Goal: Complete application form

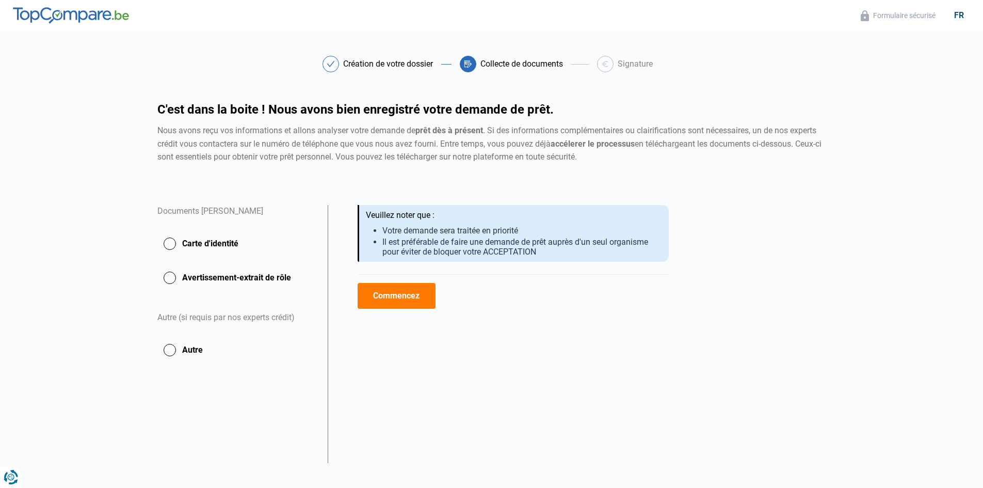
click at [251, 250] on button "Carte d'identité" at bounding box center [236, 244] width 158 height 26
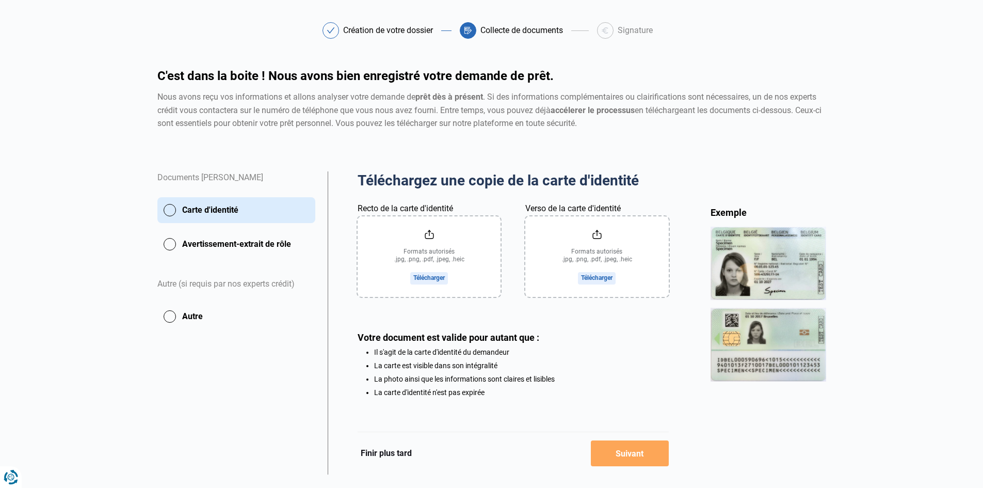
scroll to position [57, 0]
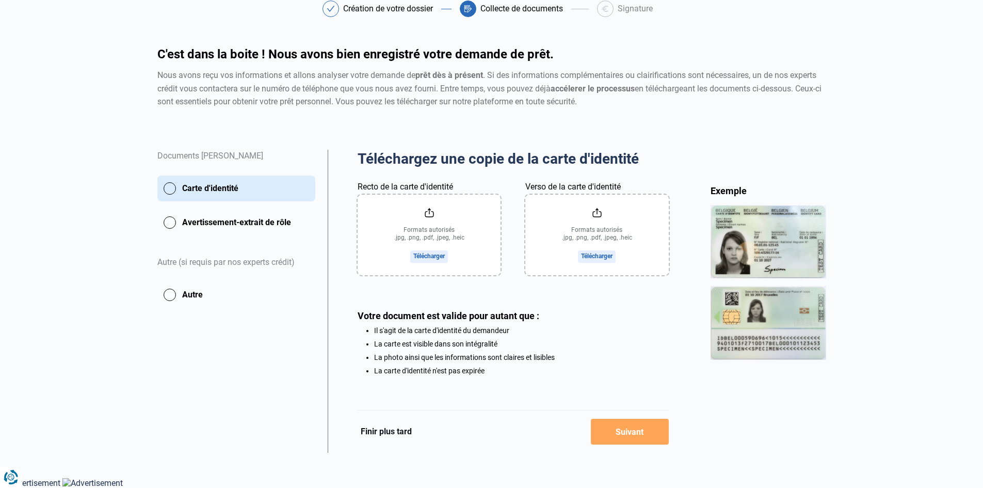
click at [426, 252] on input "Recto de la carte d'identité" at bounding box center [429, 235] width 143 height 80
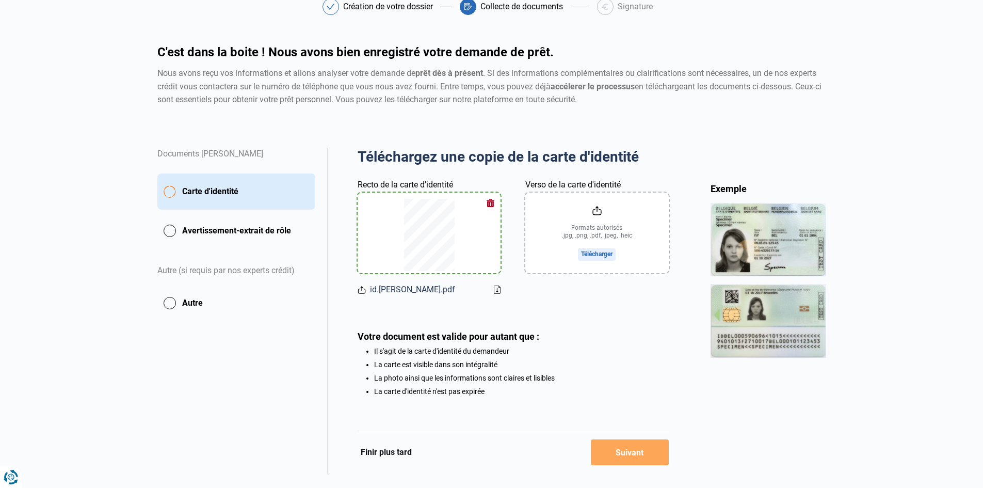
click at [605, 254] on input "Verso de la carte d'identité" at bounding box center [596, 232] width 143 height 80
type input "C:\fakepath\id.pedro.pdf"
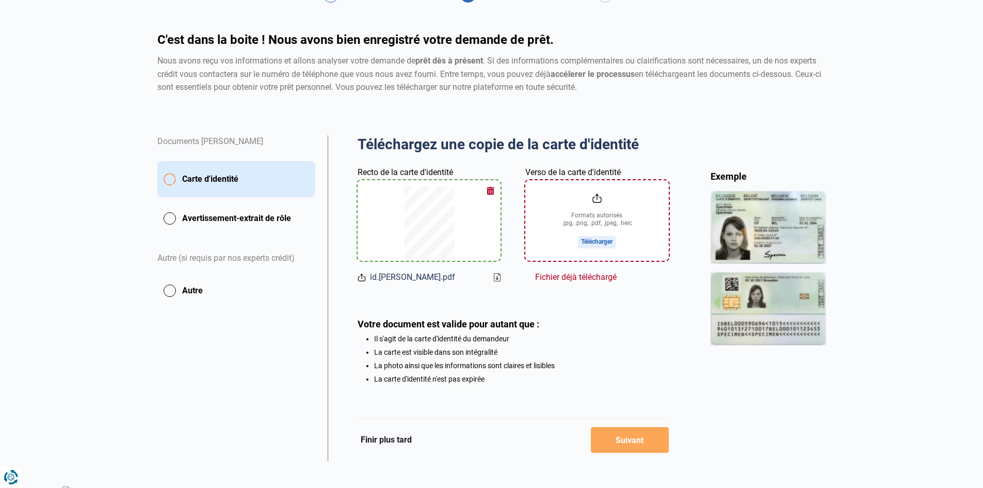
scroll to position [80, 0]
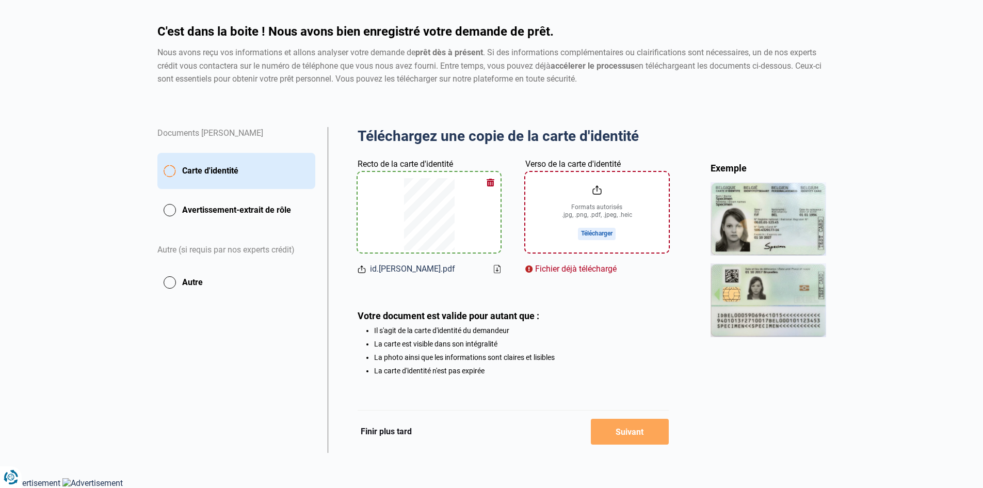
click at [606, 231] on input "Verso de la carte d'identité" at bounding box center [596, 212] width 143 height 80
click at [406, 174] on div at bounding box center [429, 212] width 118 height 80
click at [461, 293] on div "Téléchargez une copie de la carte d'identité Aperçu des documents Documents Ped…" at bounding box center [513, 251] width 311 height 248
click at [594, 231] on input "Verso de la carte d'identité" at bounding box center [596, 212] width 143 height 80
click at [171, 221] on button "Avertissement-extrait de rôle" at bounding box center [236, 210] width 158 height 26
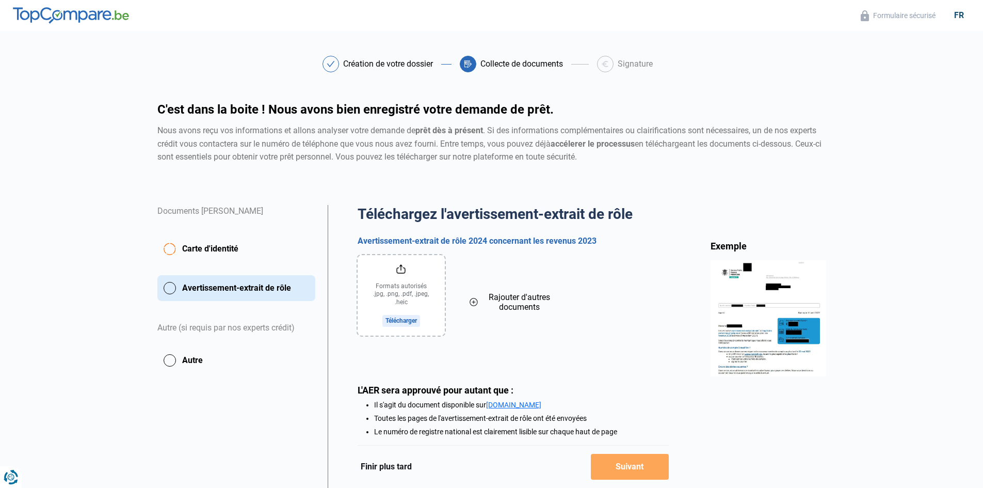
click at [415, 325] on input "file" at bounding box center [401, 295] width 87 height 80
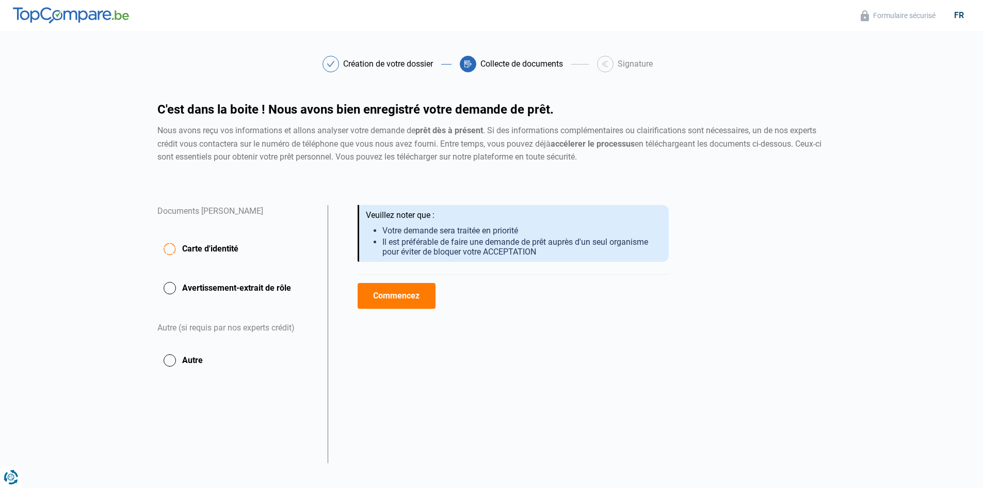
click at [172, 299] on button "Avertissement-extrait de rôle" at bounding box center [236, 288] width 158 height 26
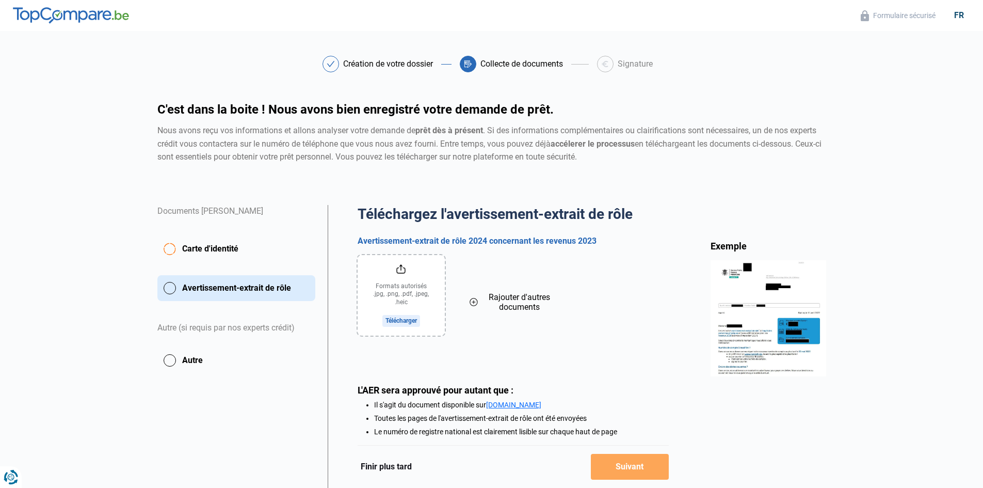
click at [399, 320] on input "file" at bounding box center [401, 295] width 87 height 80
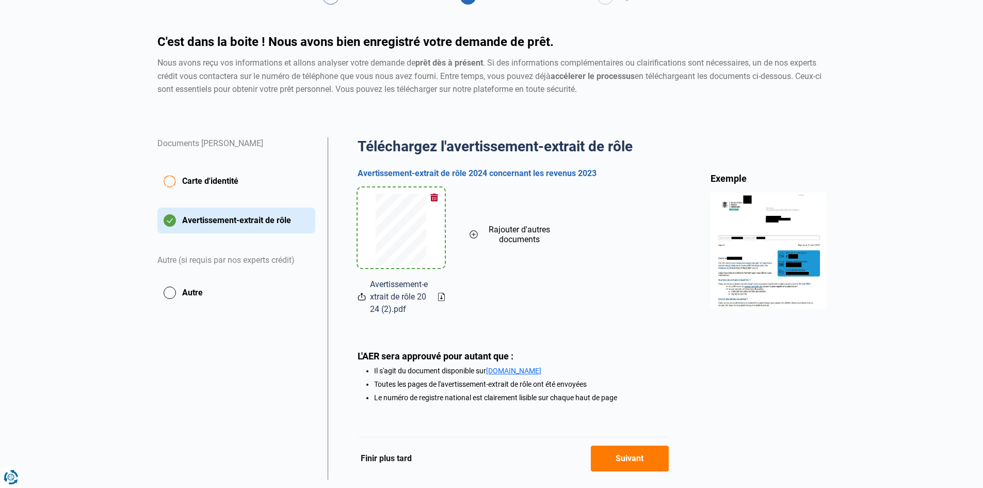
scroll to position [96, 0]
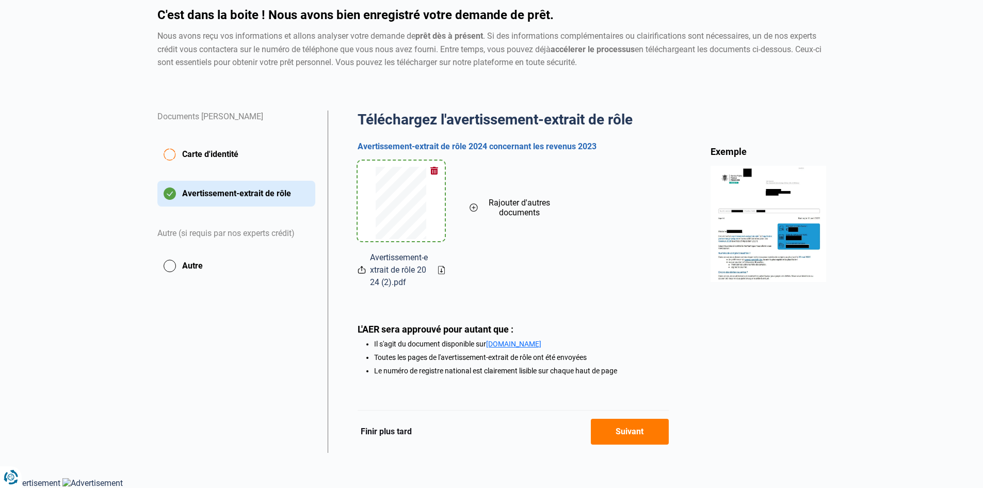
click at [171, 274] on button "Autre" at bounding box center [236, 266] width 158 height 26
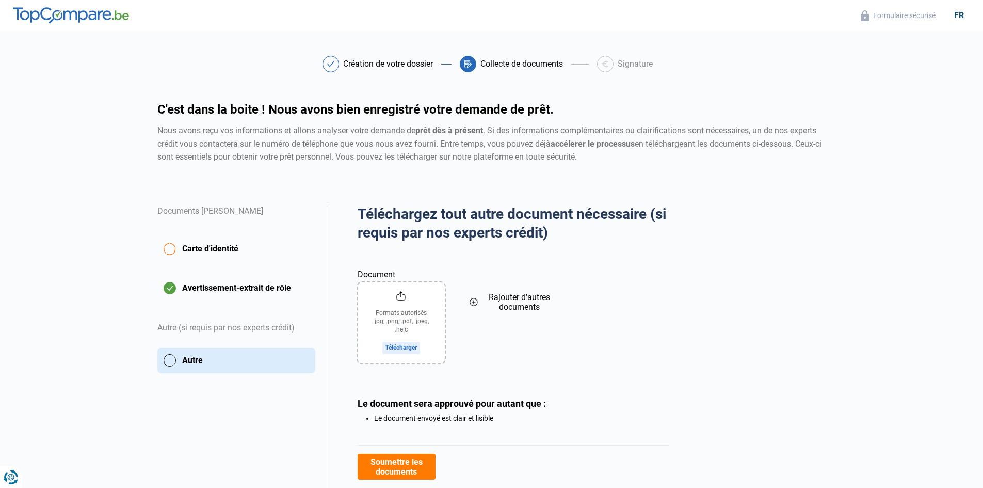
click at [411, 350] on input "Document" at bounding box center [401, 322] width 87 height 80
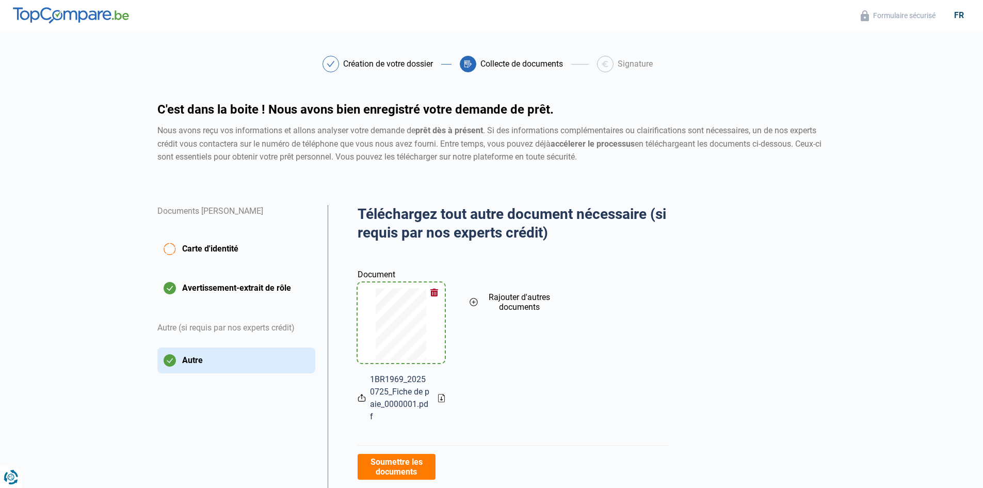
click at [514, 303] on span "Rajouter d'autres documents" at bounding box center [519, 302] width 75 height 20
click at [520, 347] on input "Document" at bounding box center [513, 322] width 87 height 80
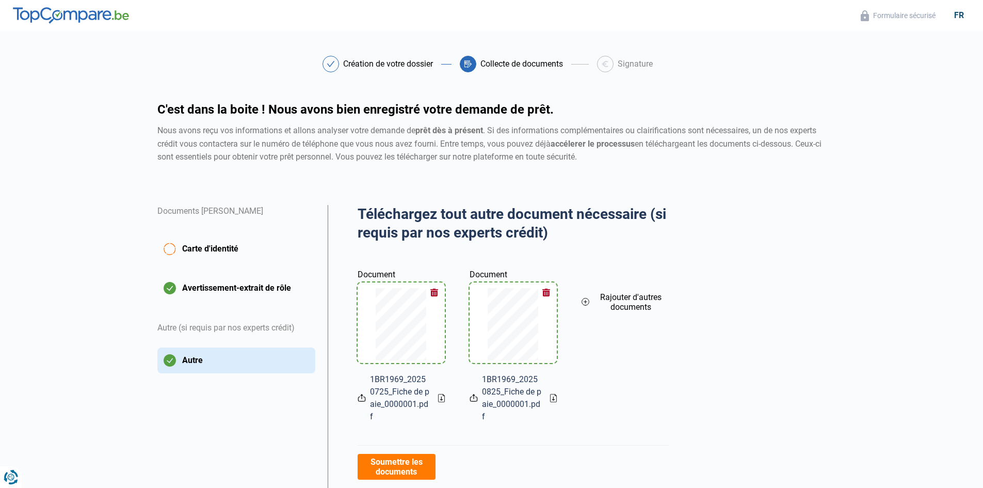
click at [610, 300] on span "Rajouter d'autres documents" at bounding box center [630, 302] width 75 height 20
click at [627, 348] on input "Document" at bounding box center [624, 322] width 87 height 80
click at [169, 256] on button "Carte d'identité" at bounding box center [236, 249] width 158 height 36
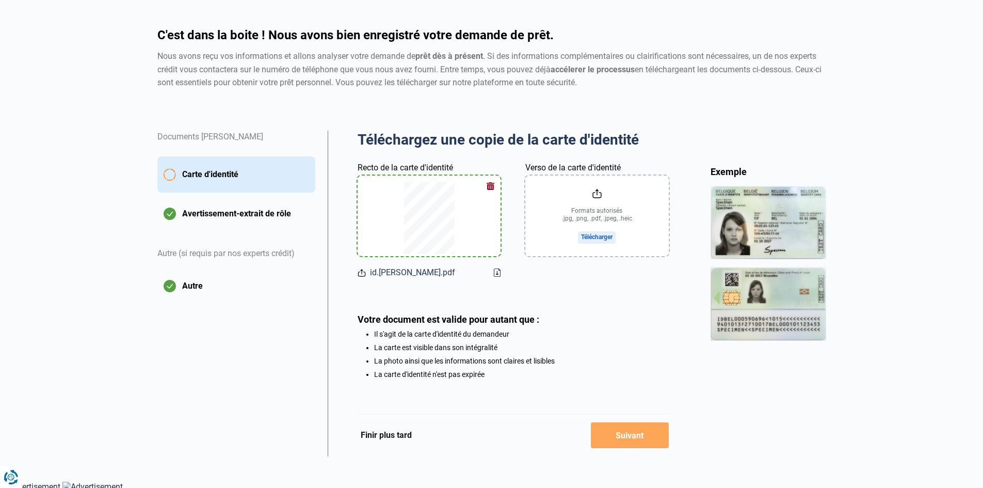
scroll to position [80, 0]
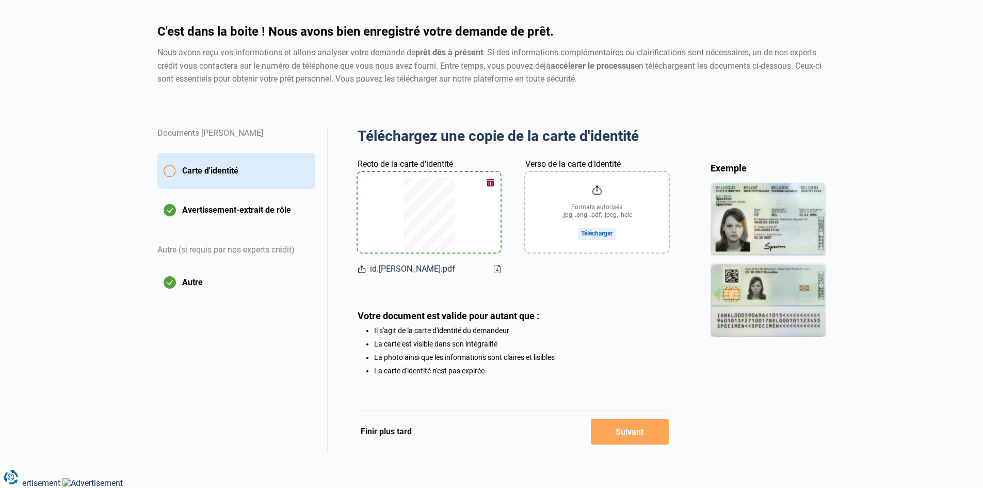
click at [602, 228] on input "Verso de la carte d'identité" at bounding box center [596, 212] width 143 height 80
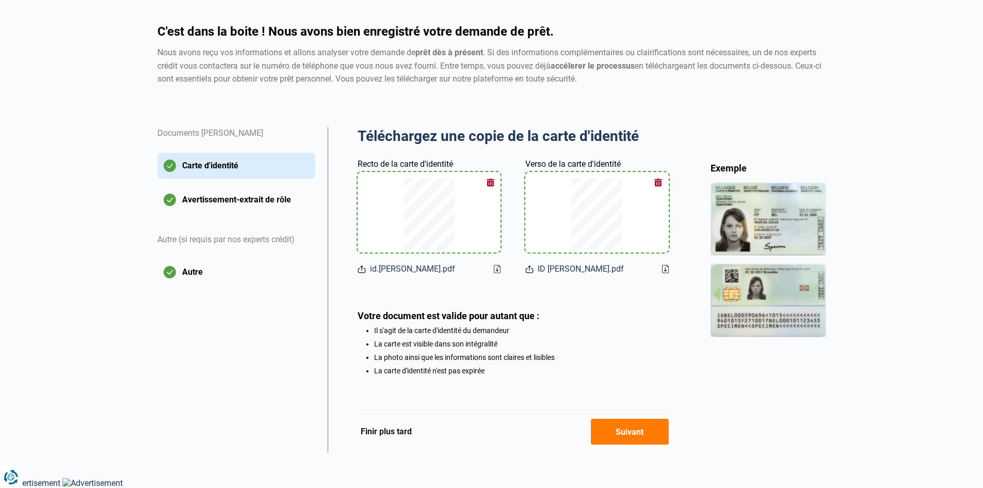
click at [640, 425] on button "Suivant" at bounding box center [630, 431] width 78 height 26
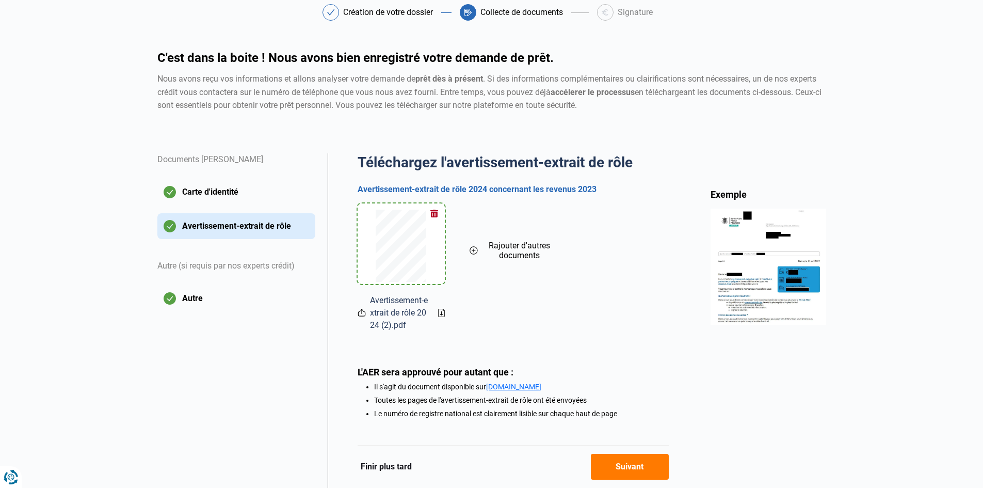
scroll to position [96, 0]
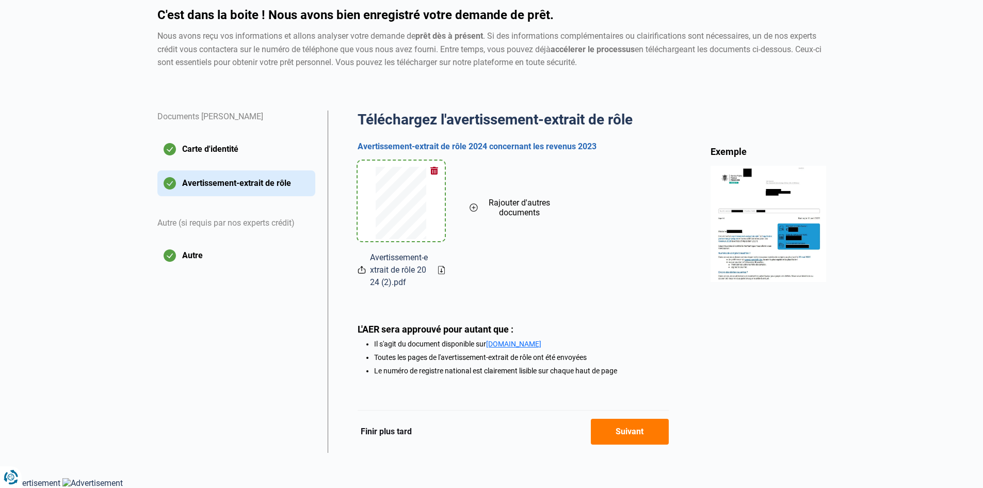
click at [641, 434] on button "Suivant" at bounding box center [630, 431] width 78 height 26
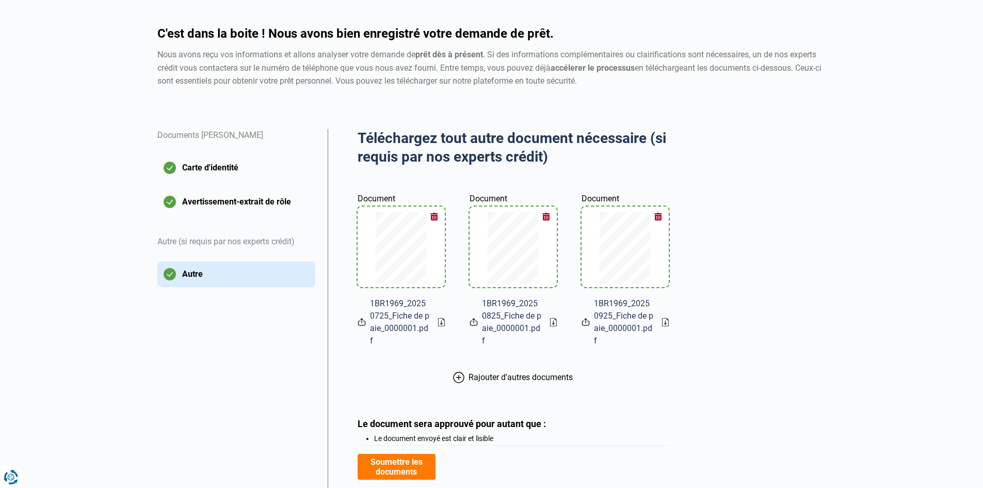
scroll to position [144, 0]
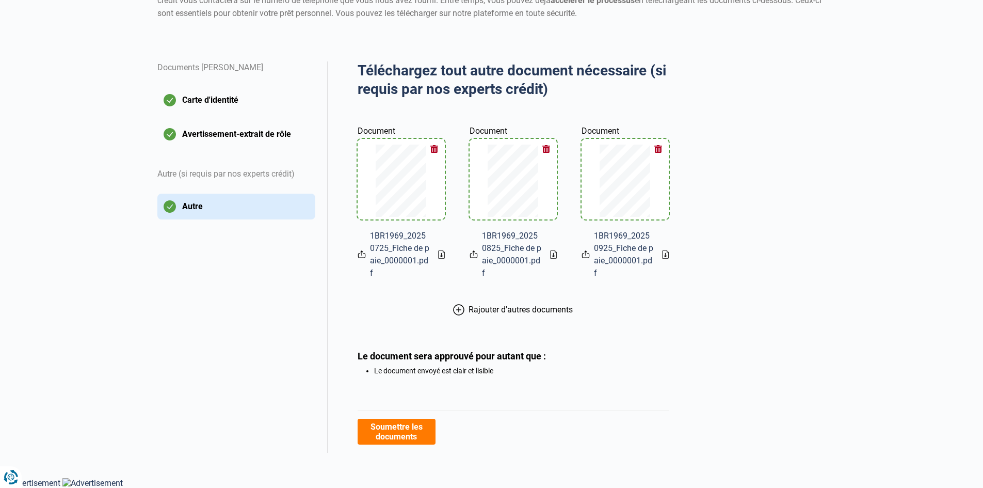
click at [397, 427] on button "Soumettre les documents" at bounding box center [397, 431] width 78 height 26
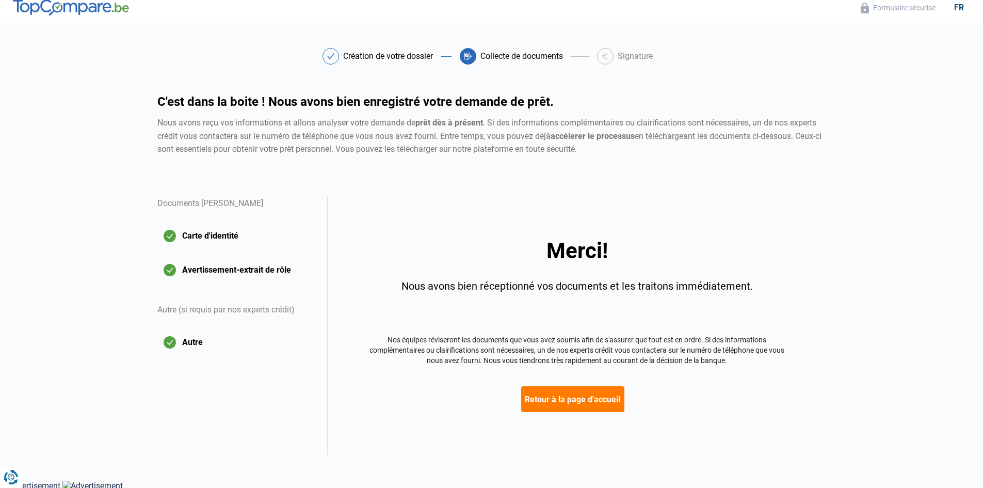
scroll to position [10, 0]
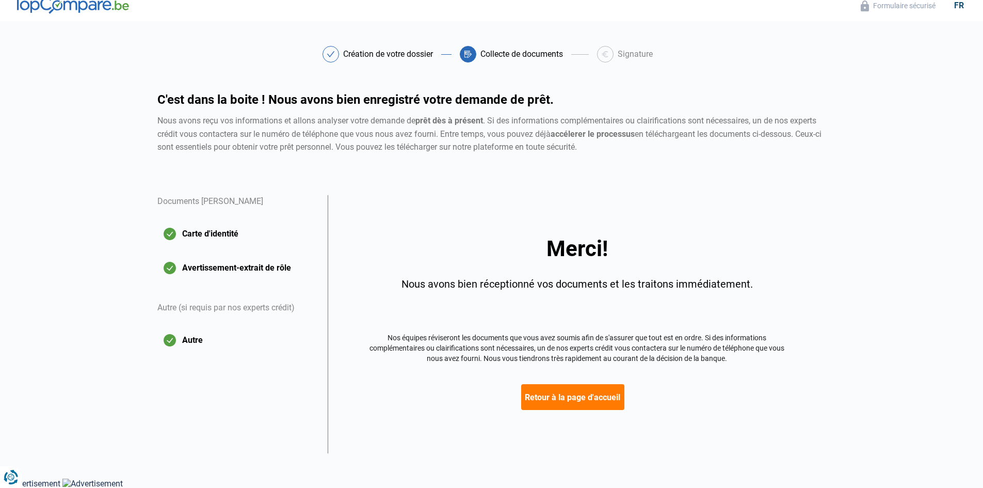
click at [571, 390] on button "Retour à la page d'accueil" at bounding box center [572, 397] width 103 height 26
